Goal: Information Seeking & Learning: Learn about a topic

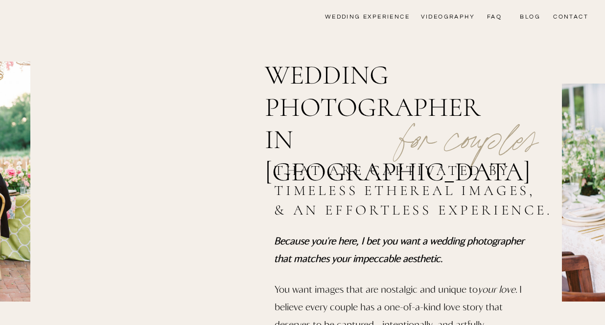
scroll to position [36, 0]
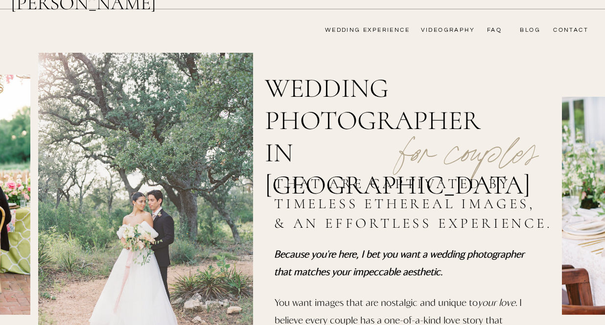
click at [493, 30] on nav "FAQ" at bounding box center [492, 30] width 20 height 8
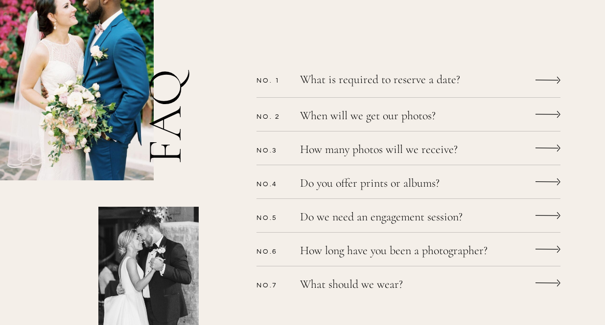
scroll to position [295, 0]
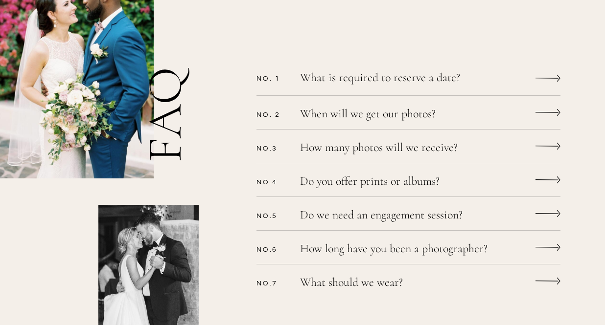
click at [450, 142] on p "How many photos will we receive?" at bounding box center [395, 149] width 191 height 14
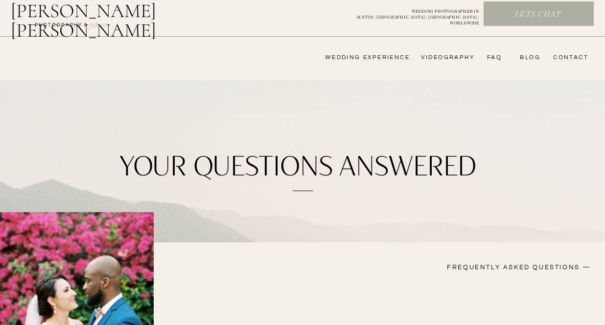
scroll to position [0, 0]
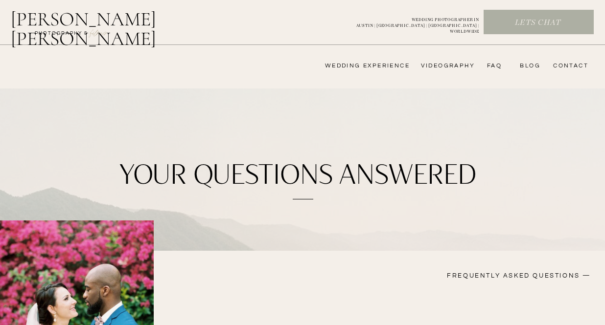
click at [385, 67] on nav "wedding experience" at bounding box center [360, 66] width 98 height 8
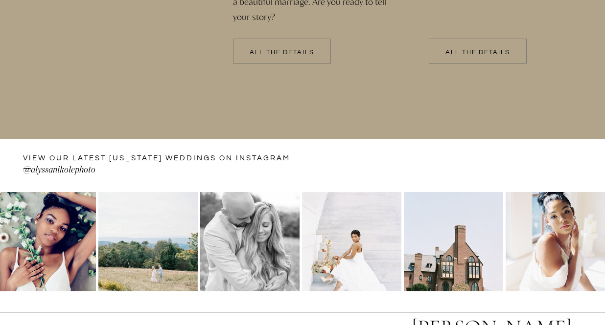
scroll to position [2191, 0]
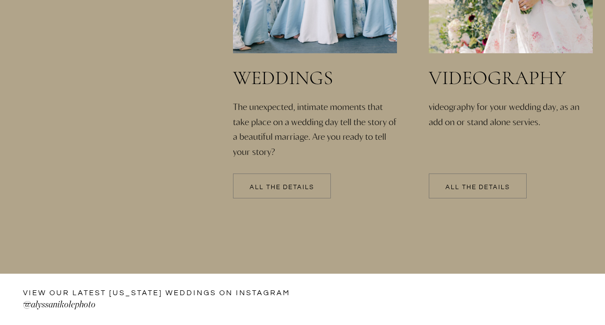
click at [262, 195] on div at bounding box center [282, 186] width 98 height 25
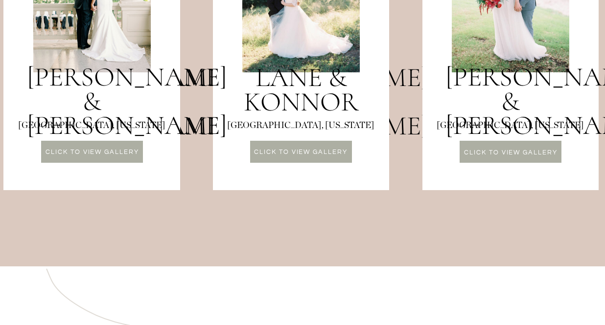
scroll to position [1292, 0]
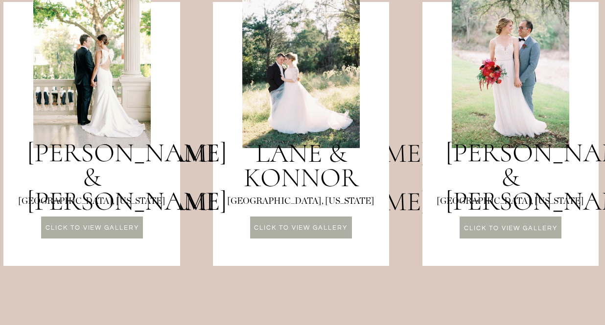
click at [330, 229] on p "CLICK TO VIEW GALLERY" at bounding box center [300, 229] width 101 height 8
